Goal: Task Accomplishment & Management: Manage account settings

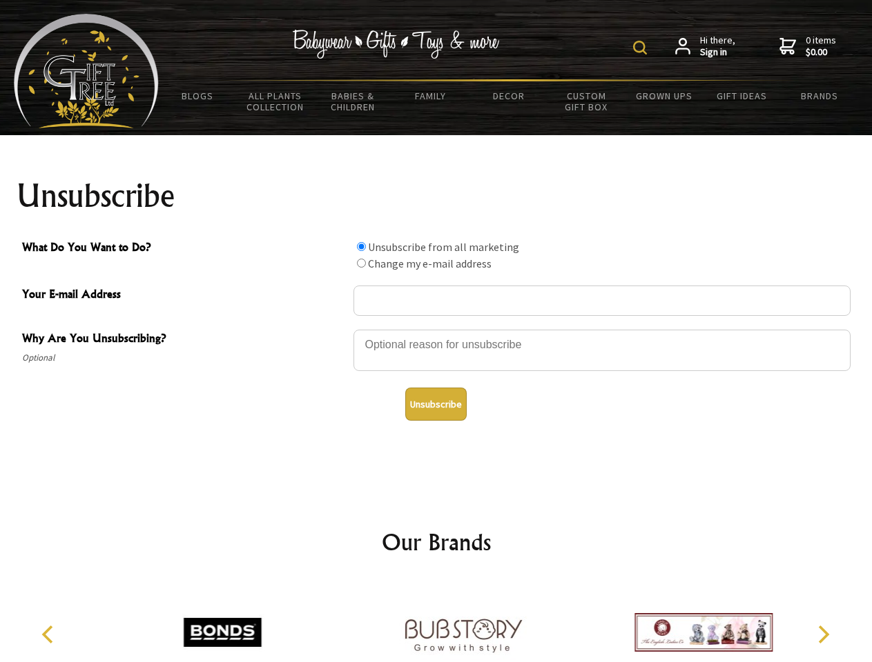
click at [642, 48] on img at bounding box center [640, 48] width 14 height 14
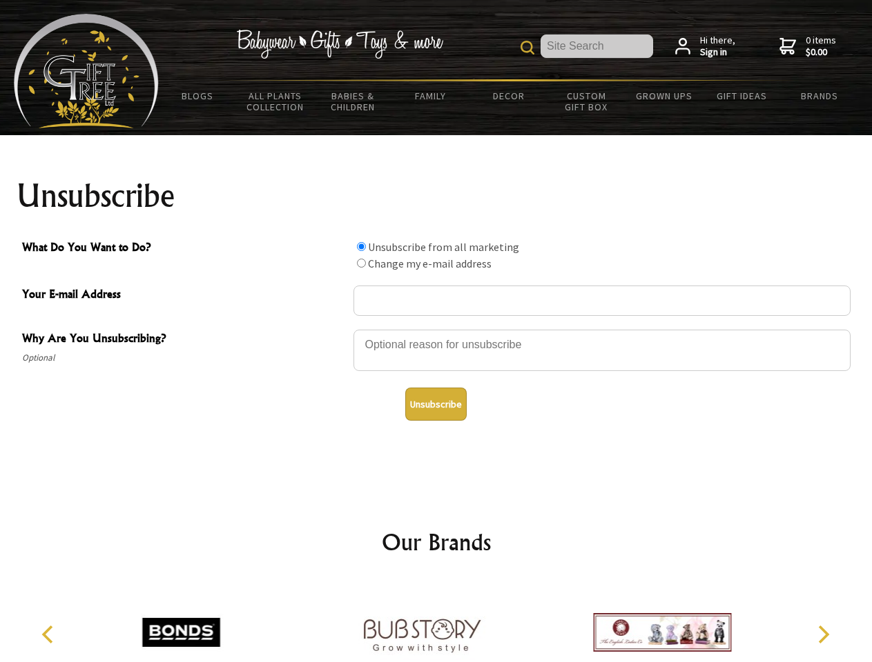
click at [436, 329] on div at bounding box center [601, 352] width 497 height 48
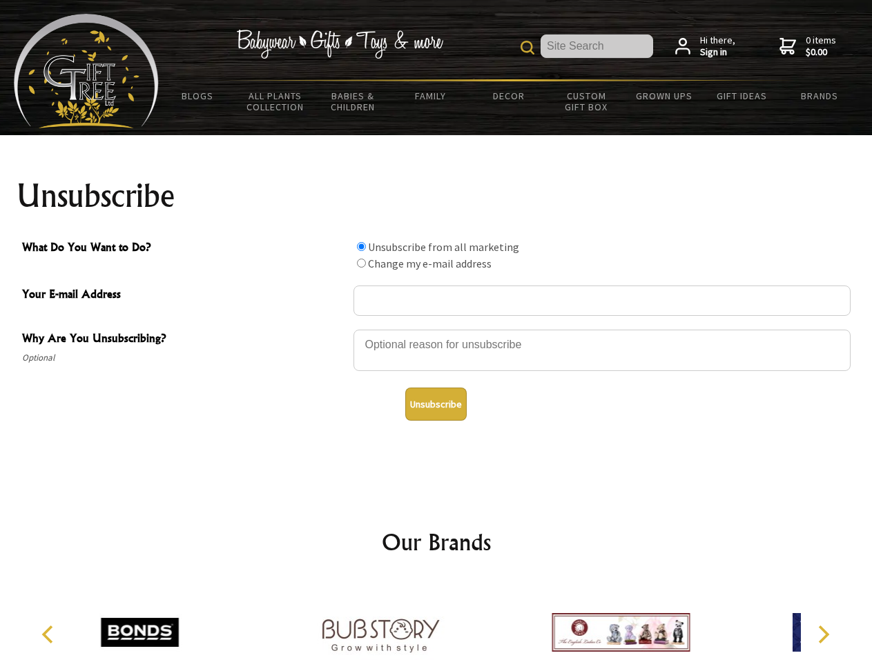
click at [361, 246] on input "What Do You Want to Do?" at bounding box center [361, 246] width 9 height 9
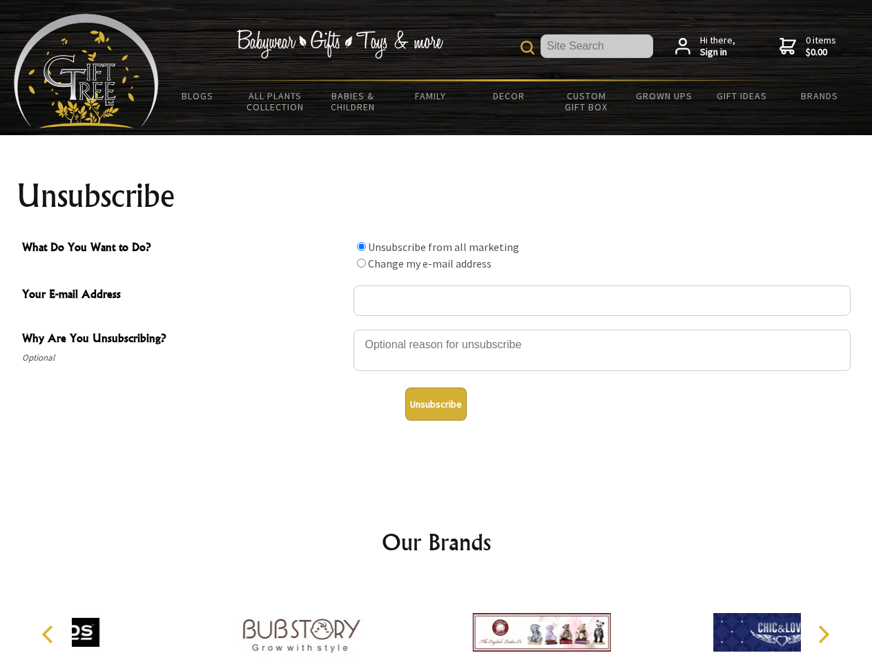
click at [361, 263] on input "What Do You Want to Do?" at bounding box center [361, 263] width 9 height 9
radio input "true"
click at [435, 404] on button "Unsubscribe" at bounding box center [435, 404] width 61 height 33
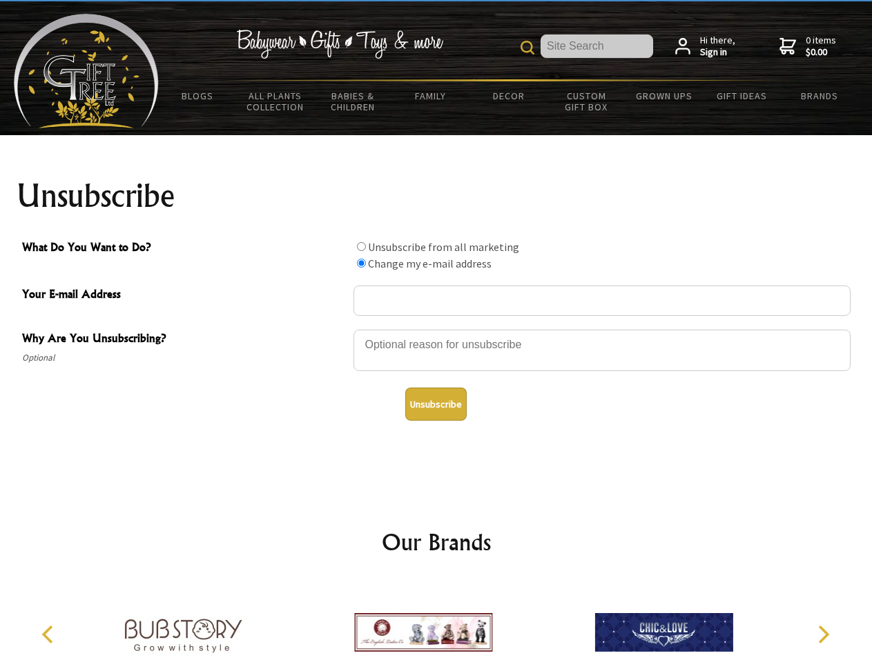
click at [50, 635] on icon "Previous" at bounding box center [49, 635] width 18 height 18
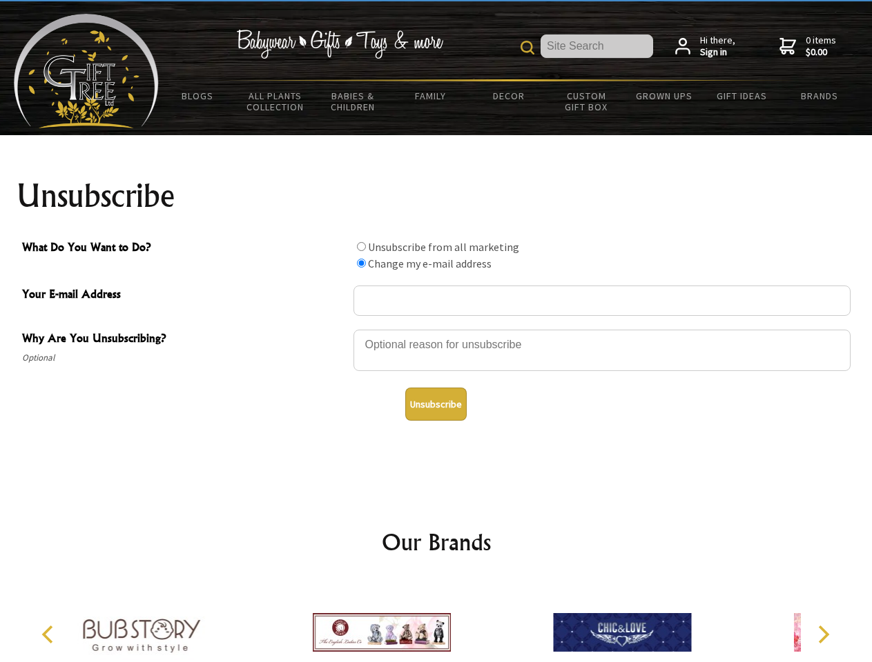
click at [823, 635] on icon "Next" at bounding box center [822, 635] width 18 height 18
